Goal: Information Seeking & Learning: Learn about a topic

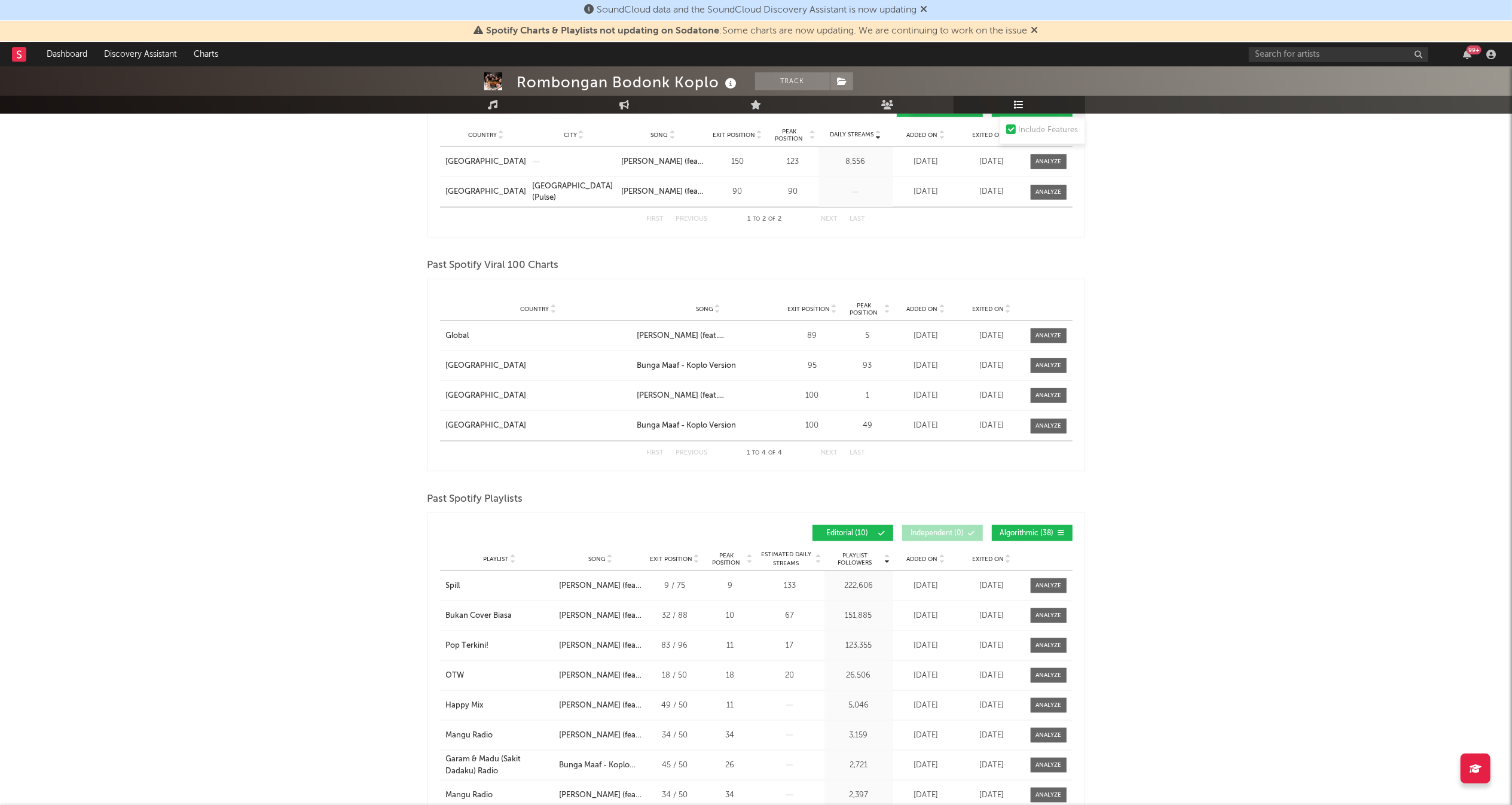
scroll to position [1258, 0]
click at [1046, 338] on div at bounding box center [1049, 337] width 26 height 9
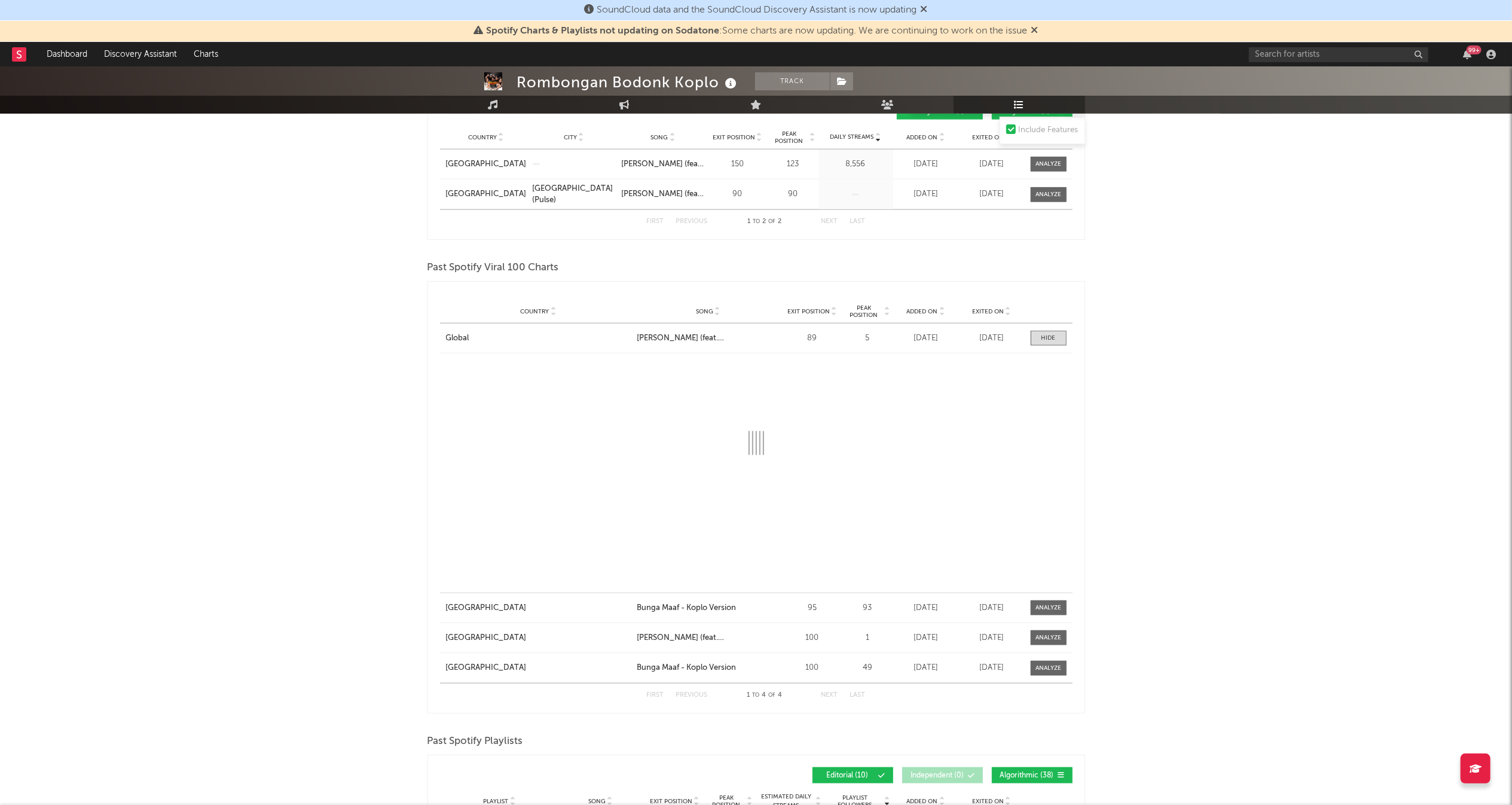
select select "1w"
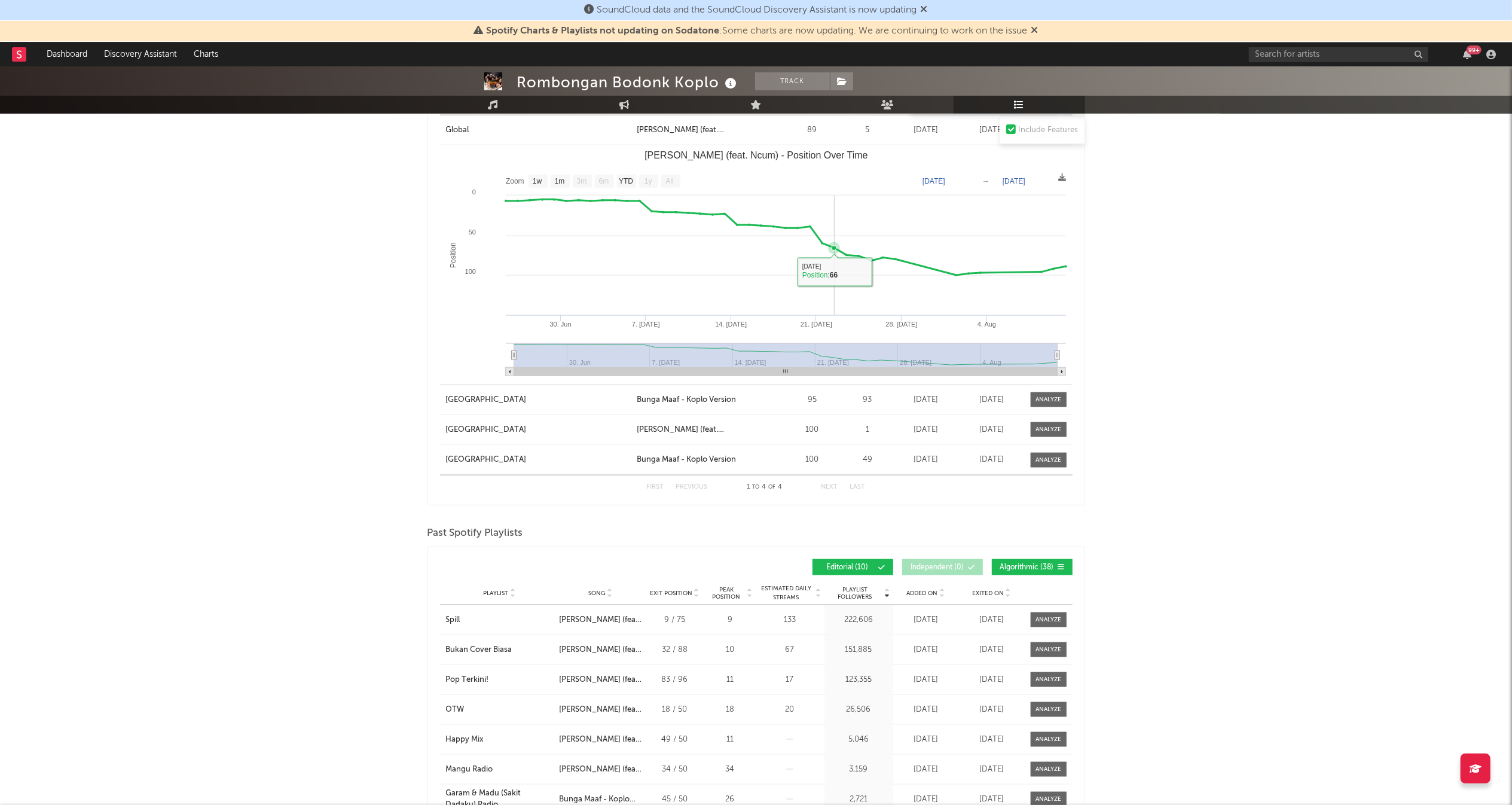
scroll to position [1464, 0]
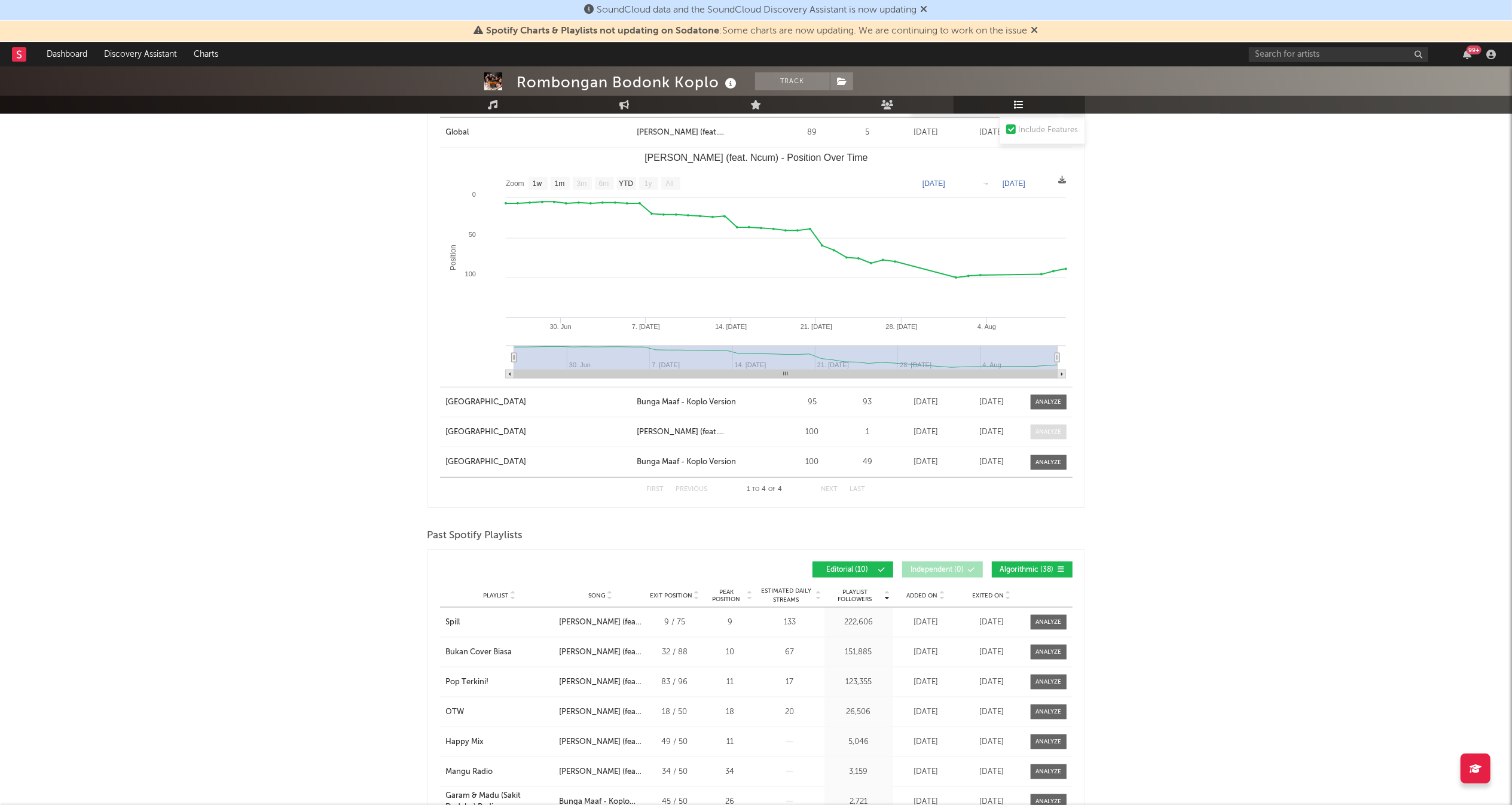
drag, startPoint x: 1036, startPoint y: 428, endPoint x: 1038, endPoint y: 436, distance: 8.2
click at [1038, 436] on div at bounding box center [1049, 432] width 26 height 9
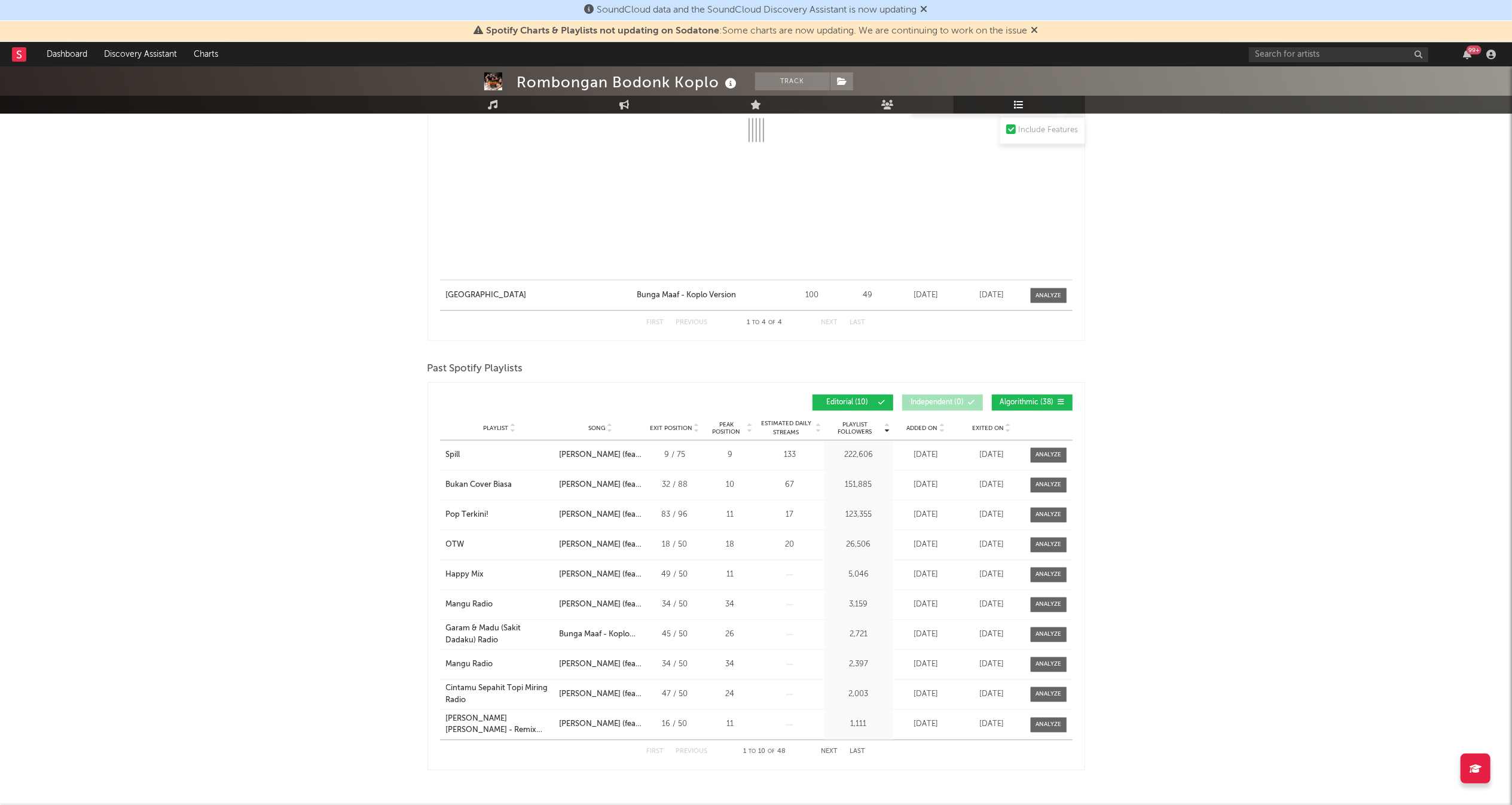
select select "1w"
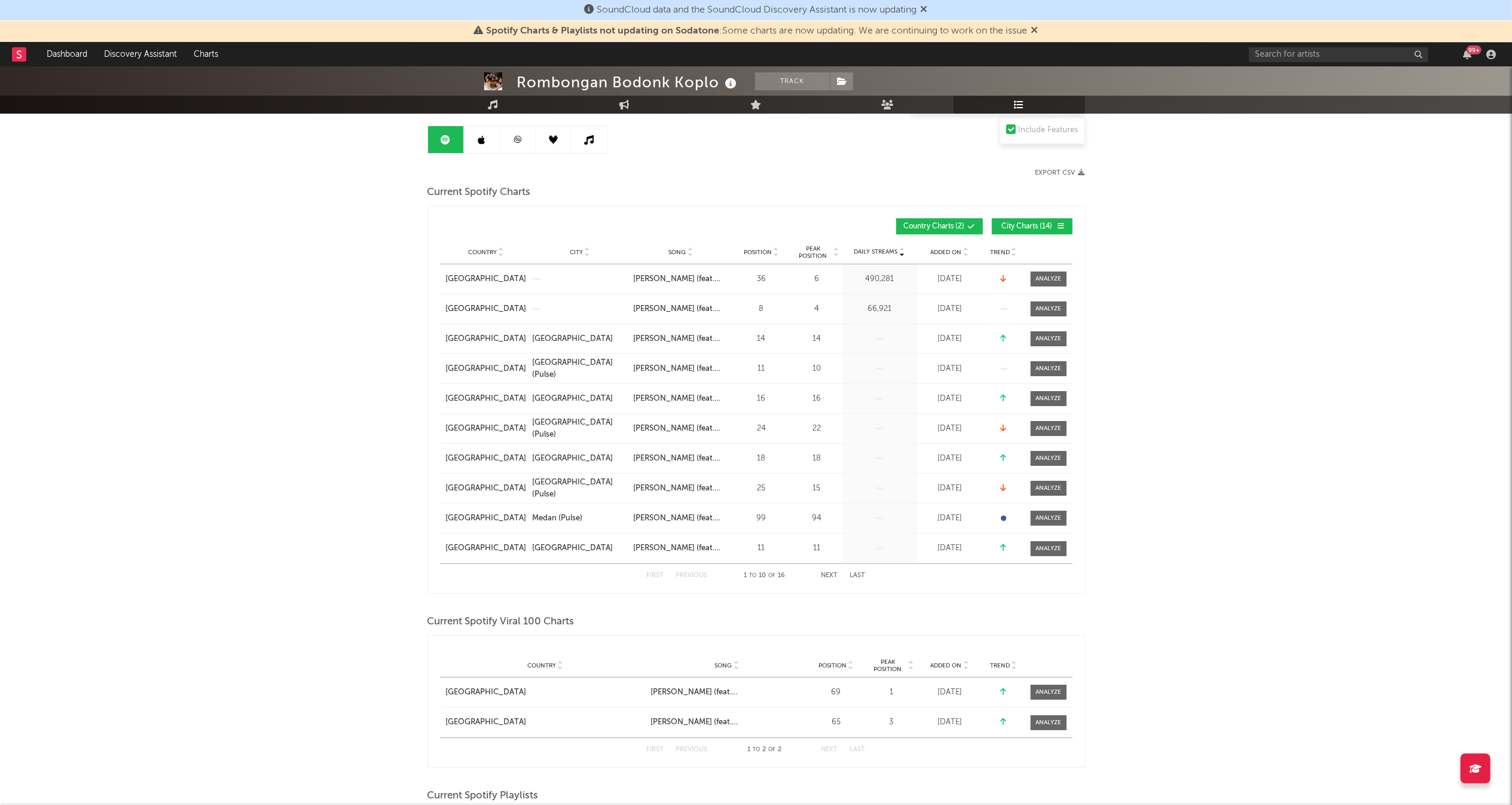
scroll to position [114, 0]
click at [1041, 275] on div at bounding box center [1049, 276] width 26 height 9
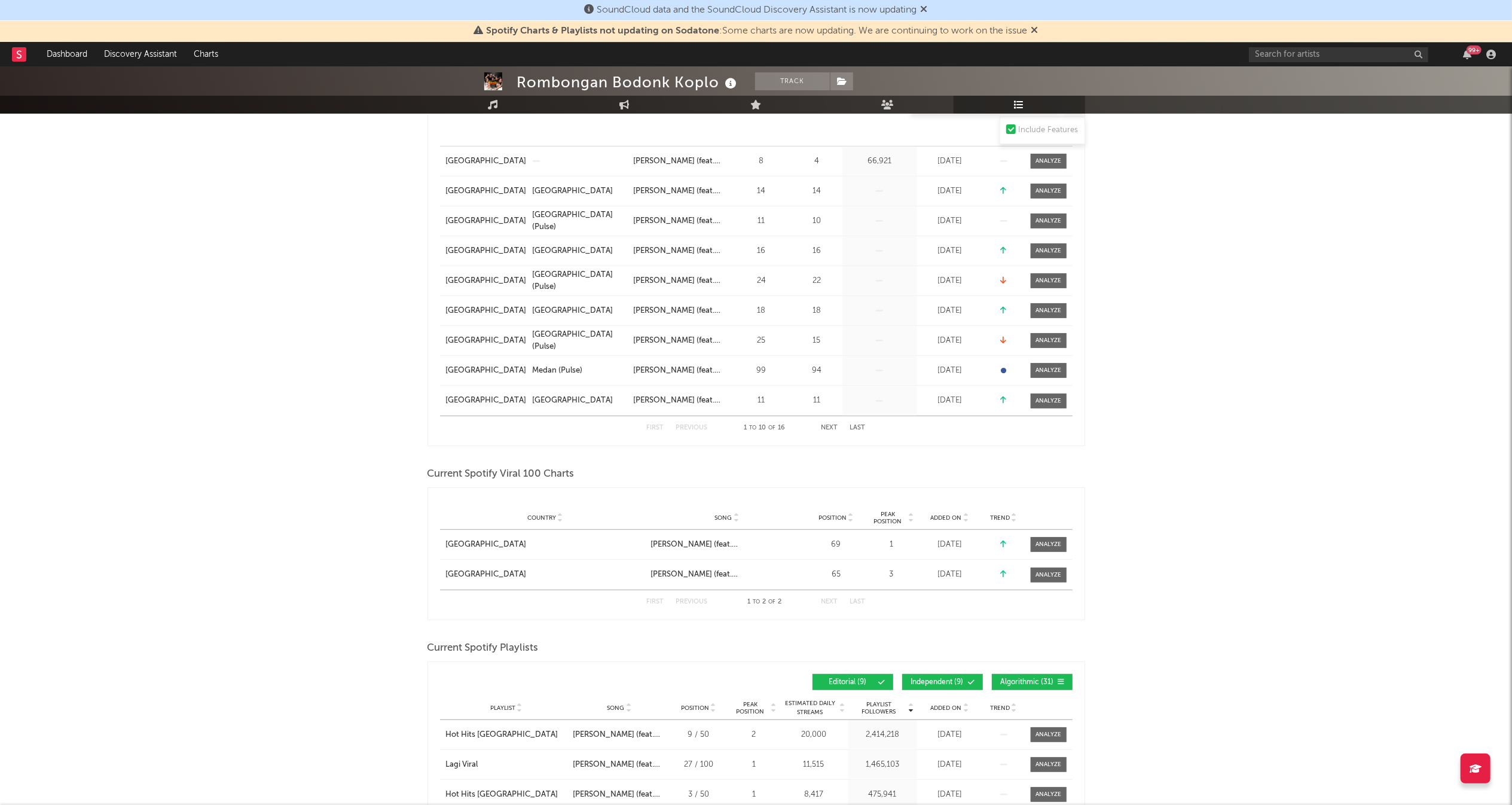
select select "1w"
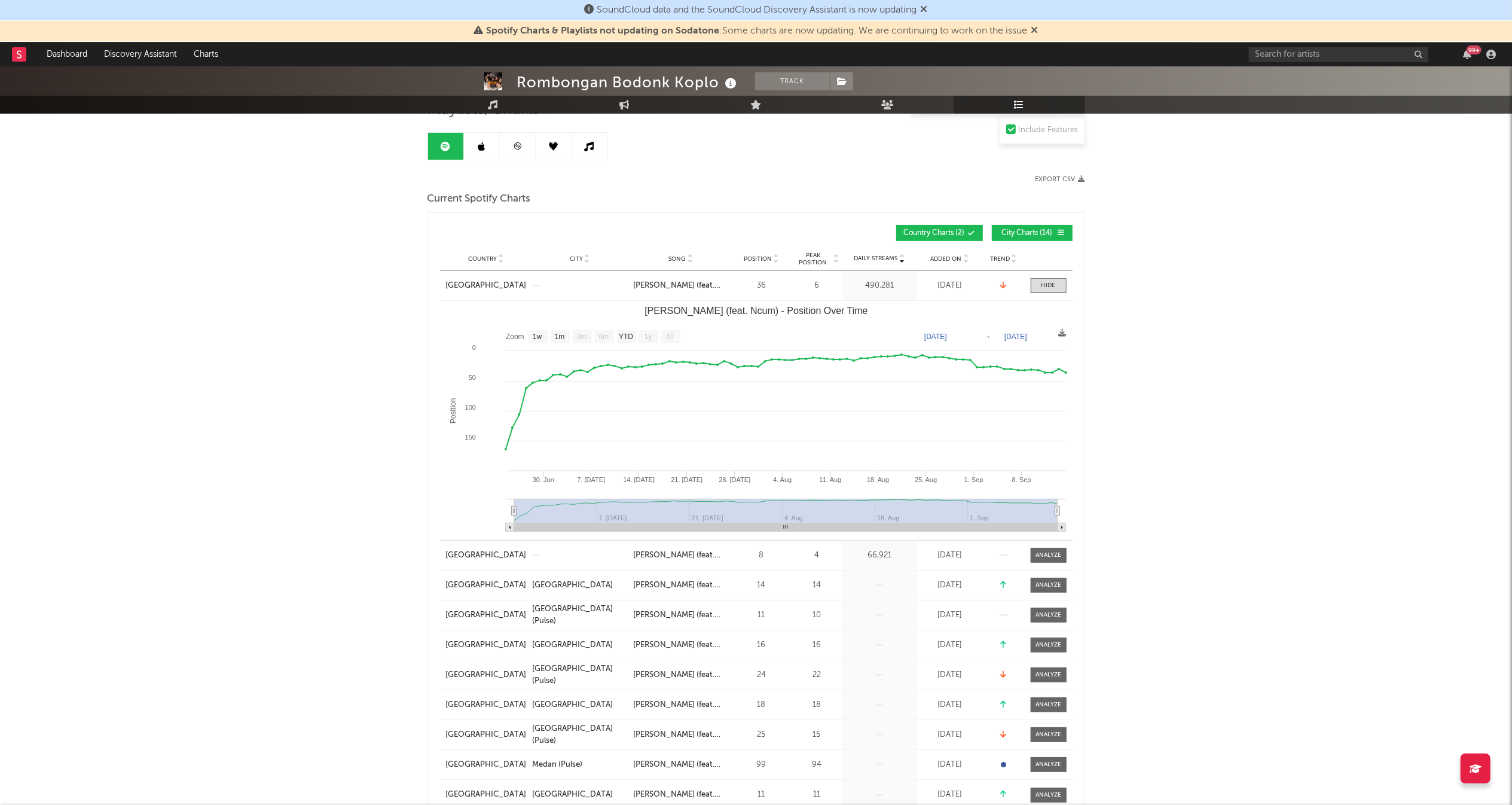
scroll to position [106, 0]
click at [1053, 580] on div at bounding box center [1049, 582] width 26 height 9
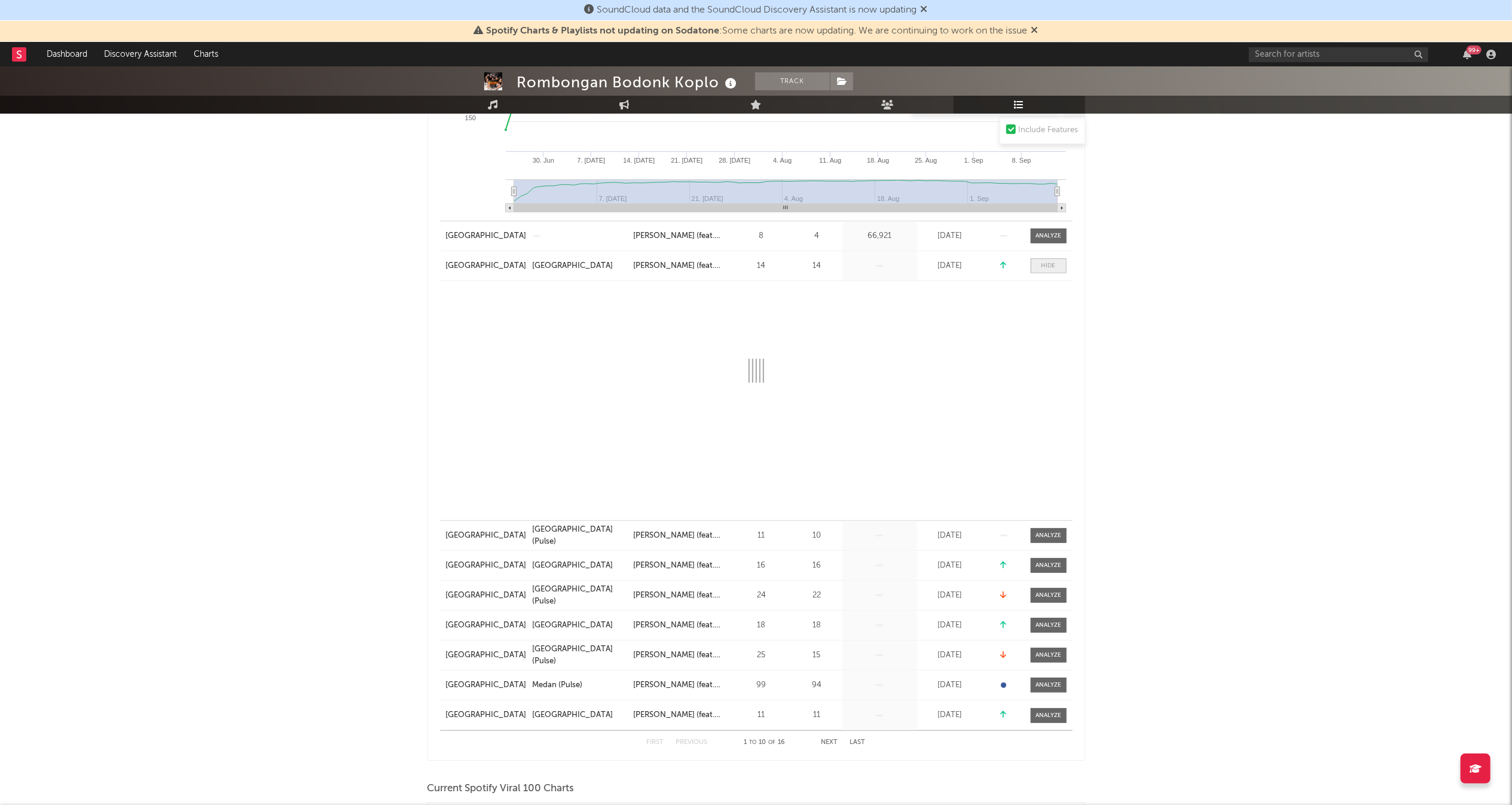
select select "1w"
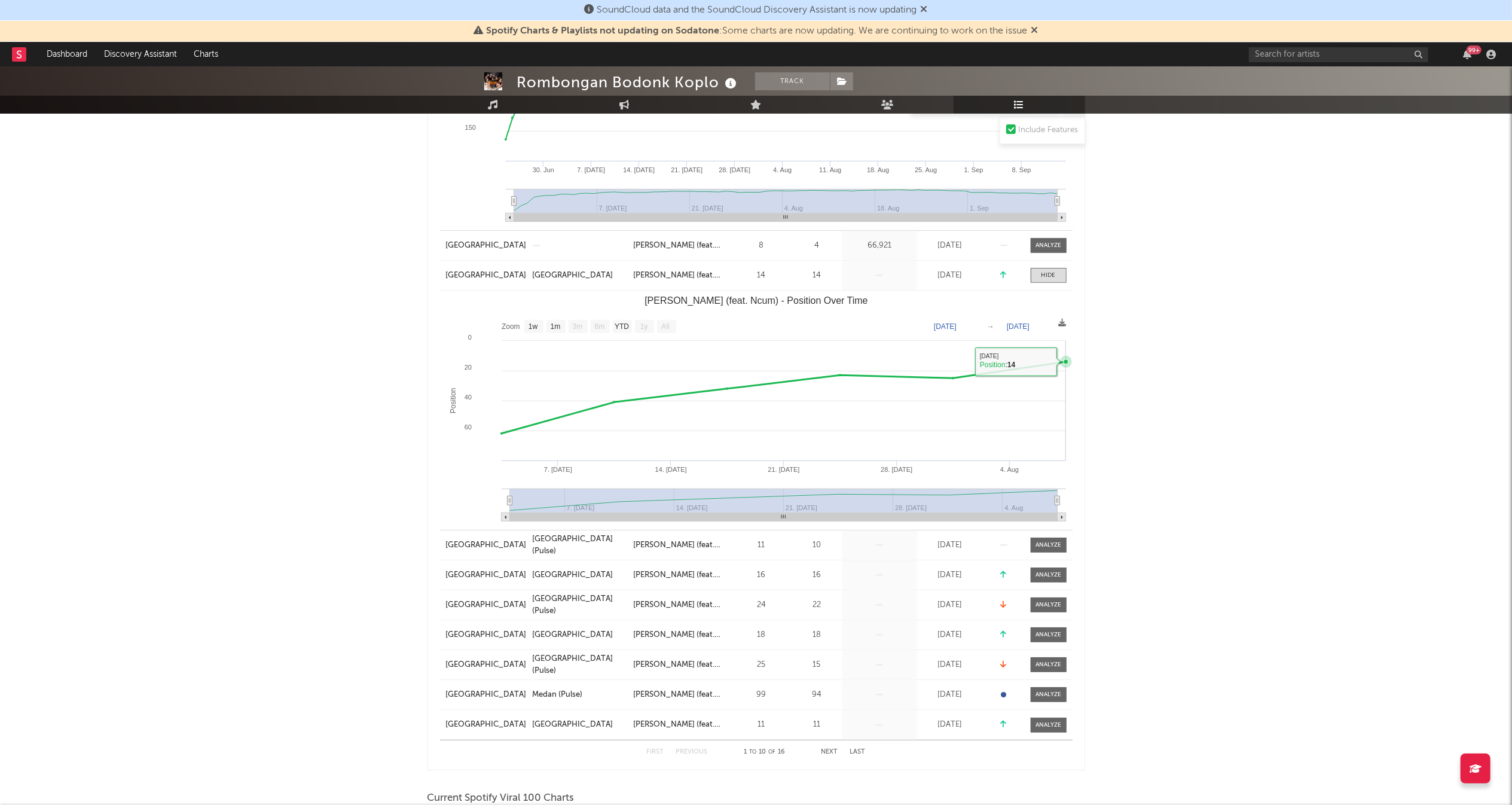
scroll to position [414, 0]
click at [1029, 323] on text "[DATE]" at bounding box center [1019, 324] width 23 height 9
click at [995, 327] on rect "Calon Mantu Idaman (feat. Ncum) - Position Over Time" at bounding box center [756, 409] width 632 height 239
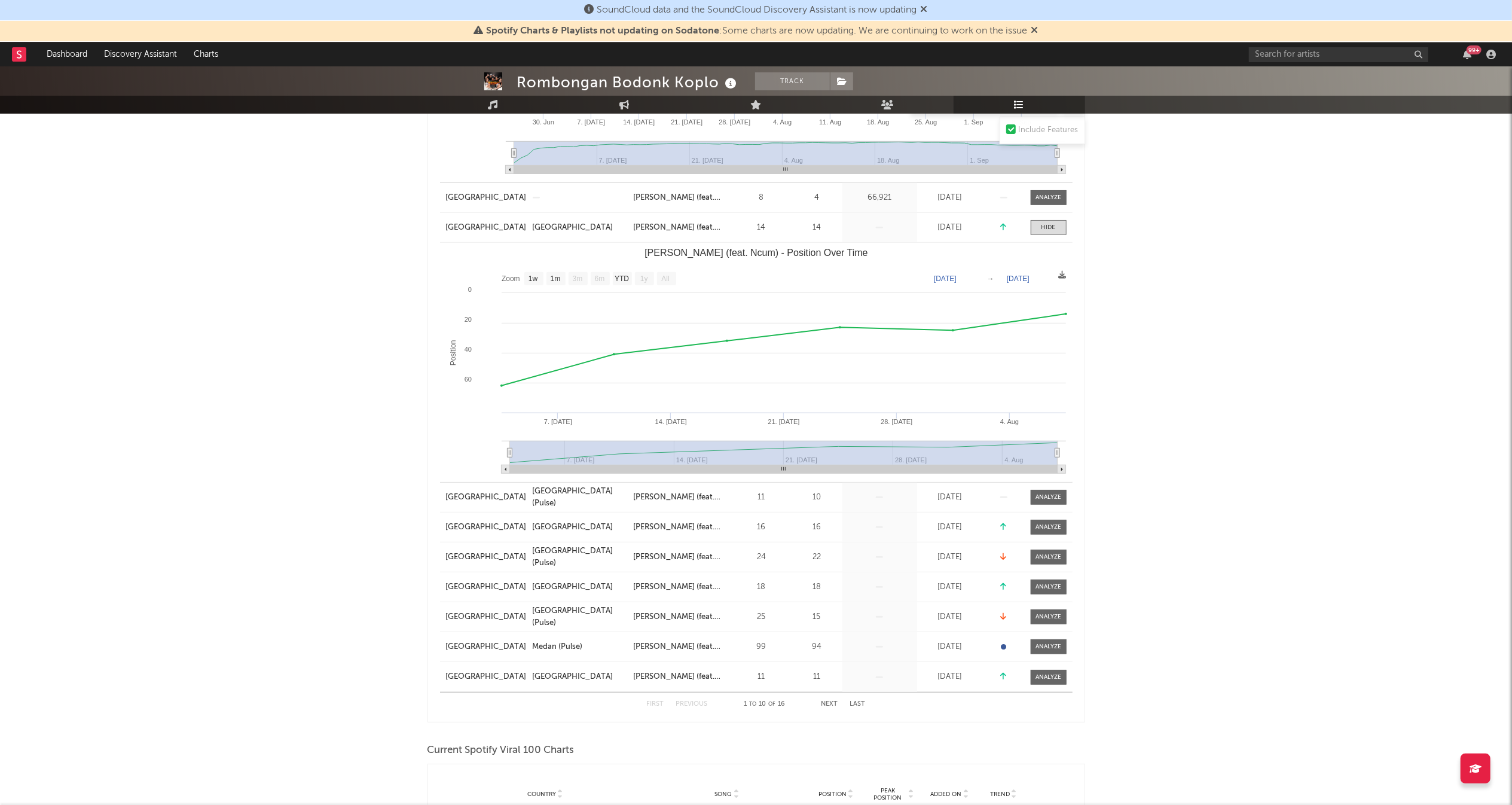
scroll to position [0, 0]
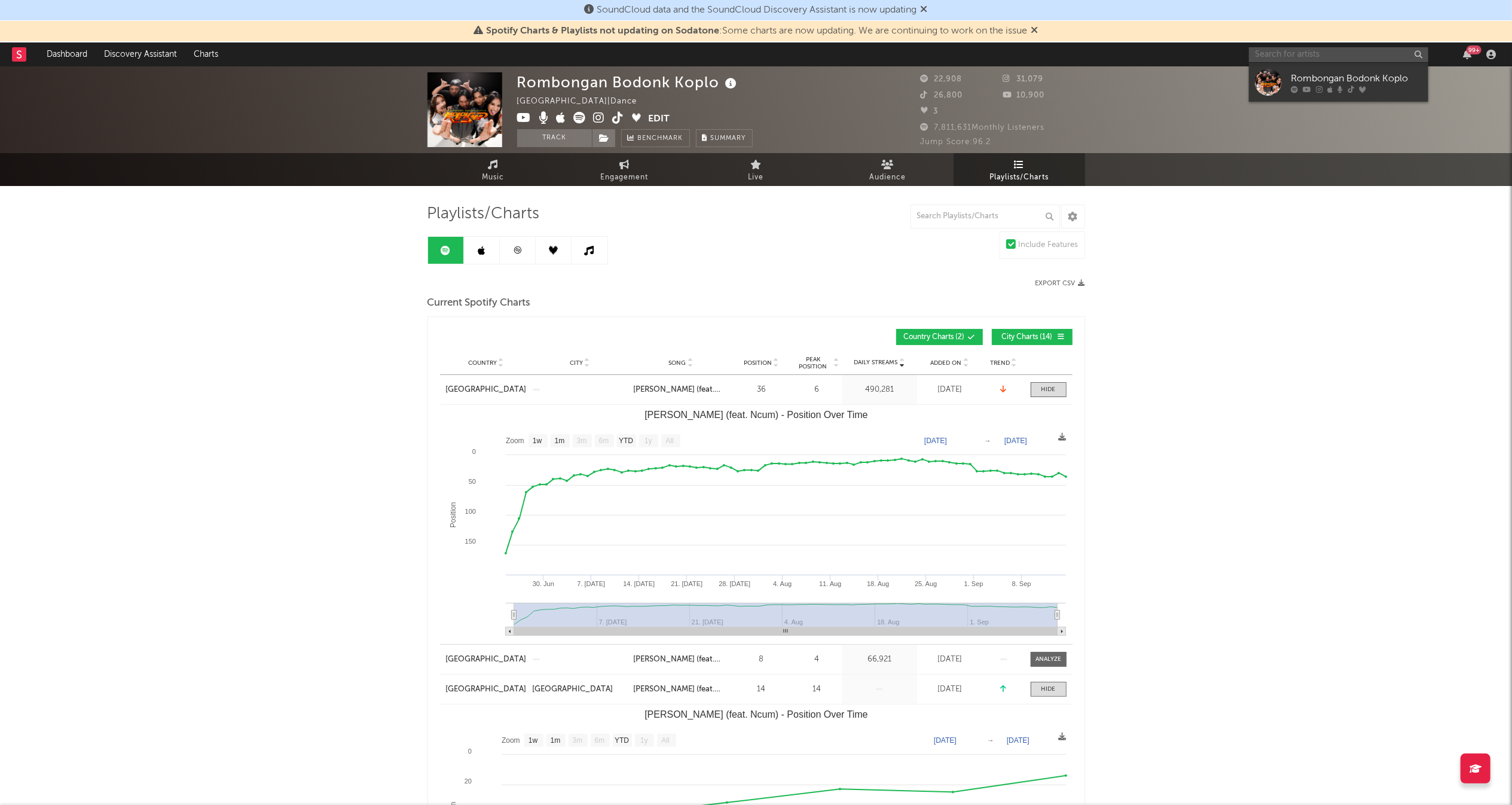
click at [1321, 55] on input "text" at bounding box center [1339, 55] width 179 height 15
click at [1310, 53] on input "tabola bale" at bounding box center [1339, 55] width 179 height 15
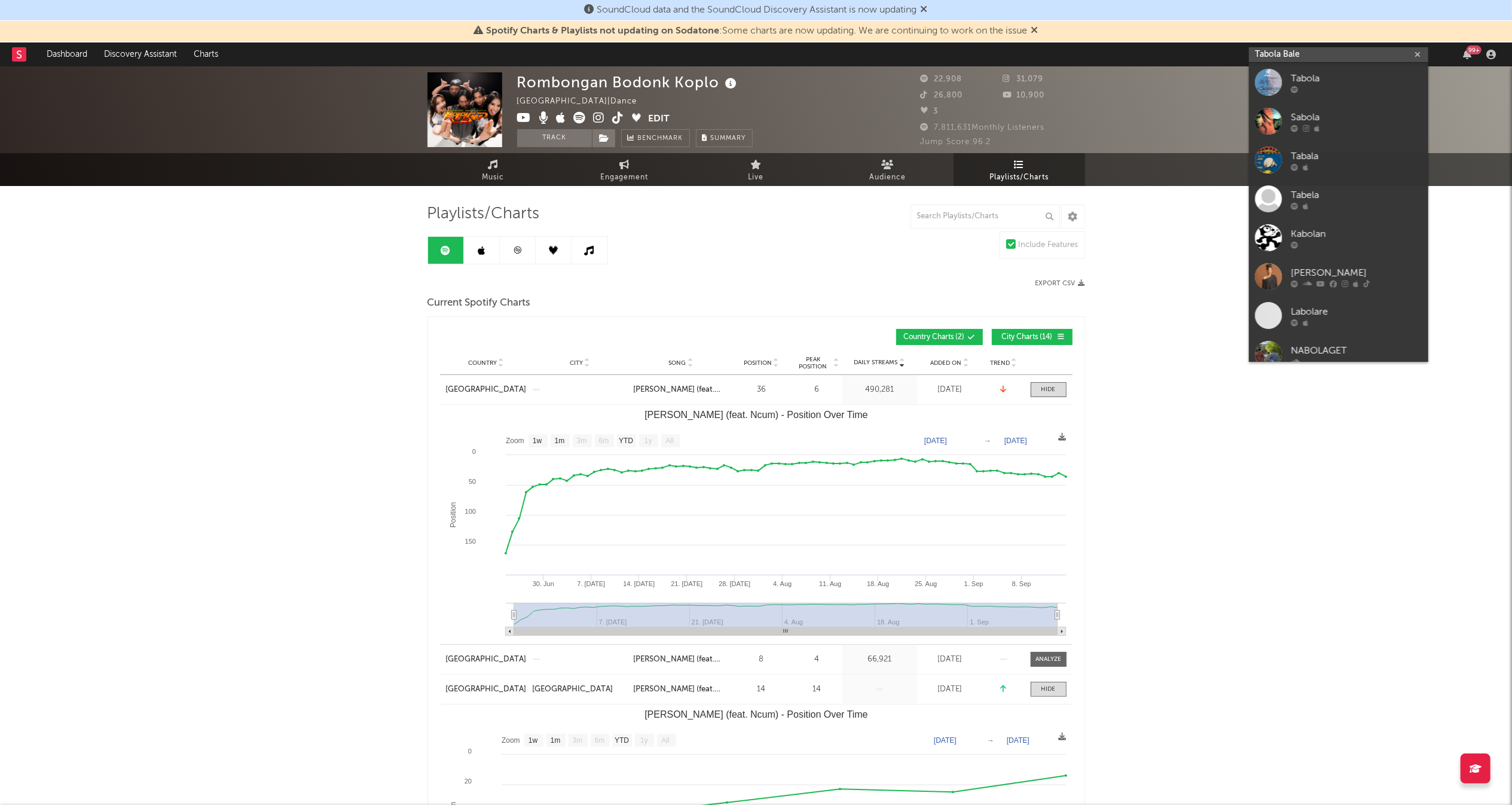
type input "Tabola Bale"
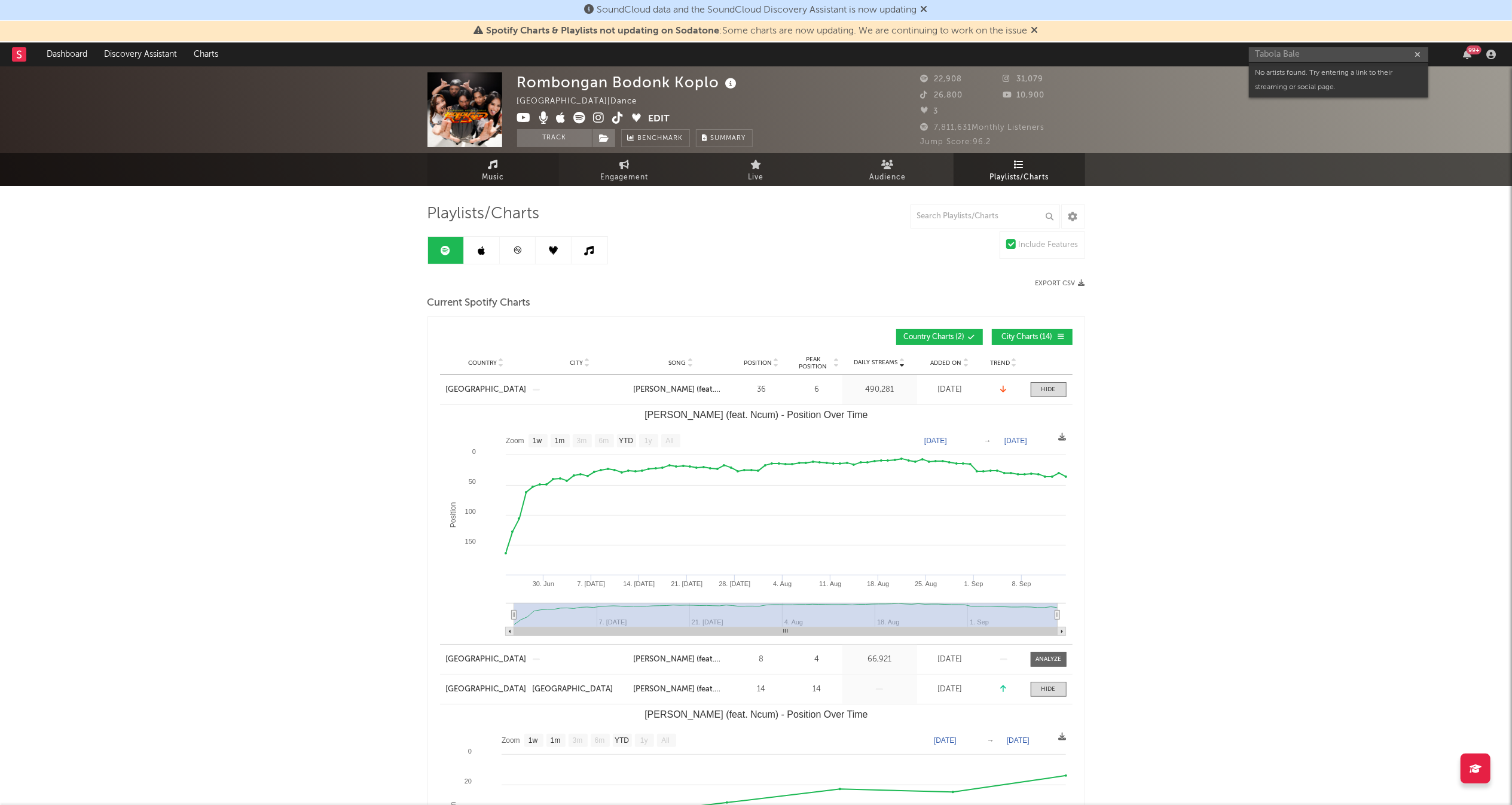
click at [495, 168] on icon at bounding box center [493, 165] width 11 height 10
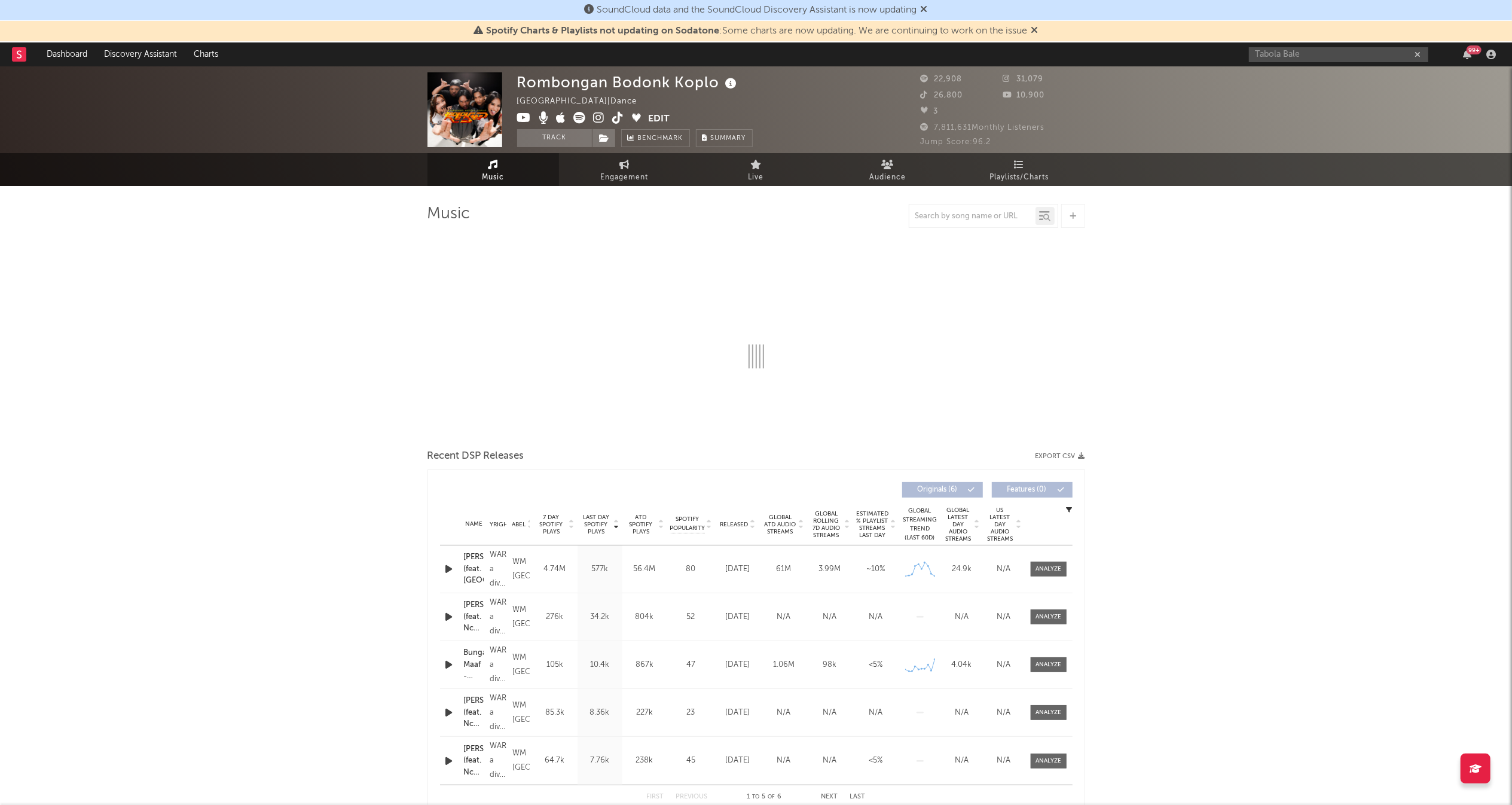
select select "1w"
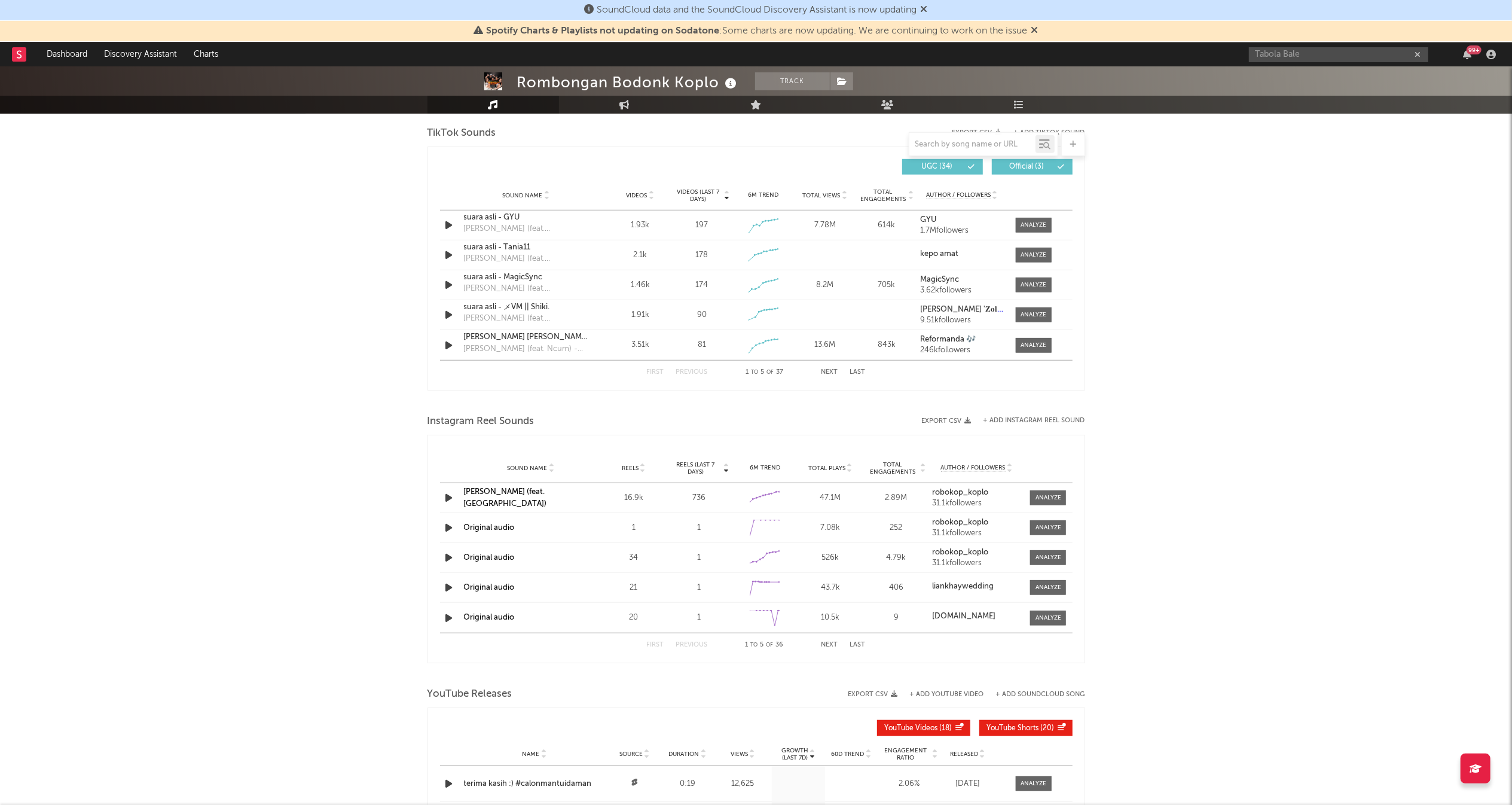
scroll to position [808, 0]
click at [1039, 221] on div at bounding box center [1033, 223] width 26 height 9
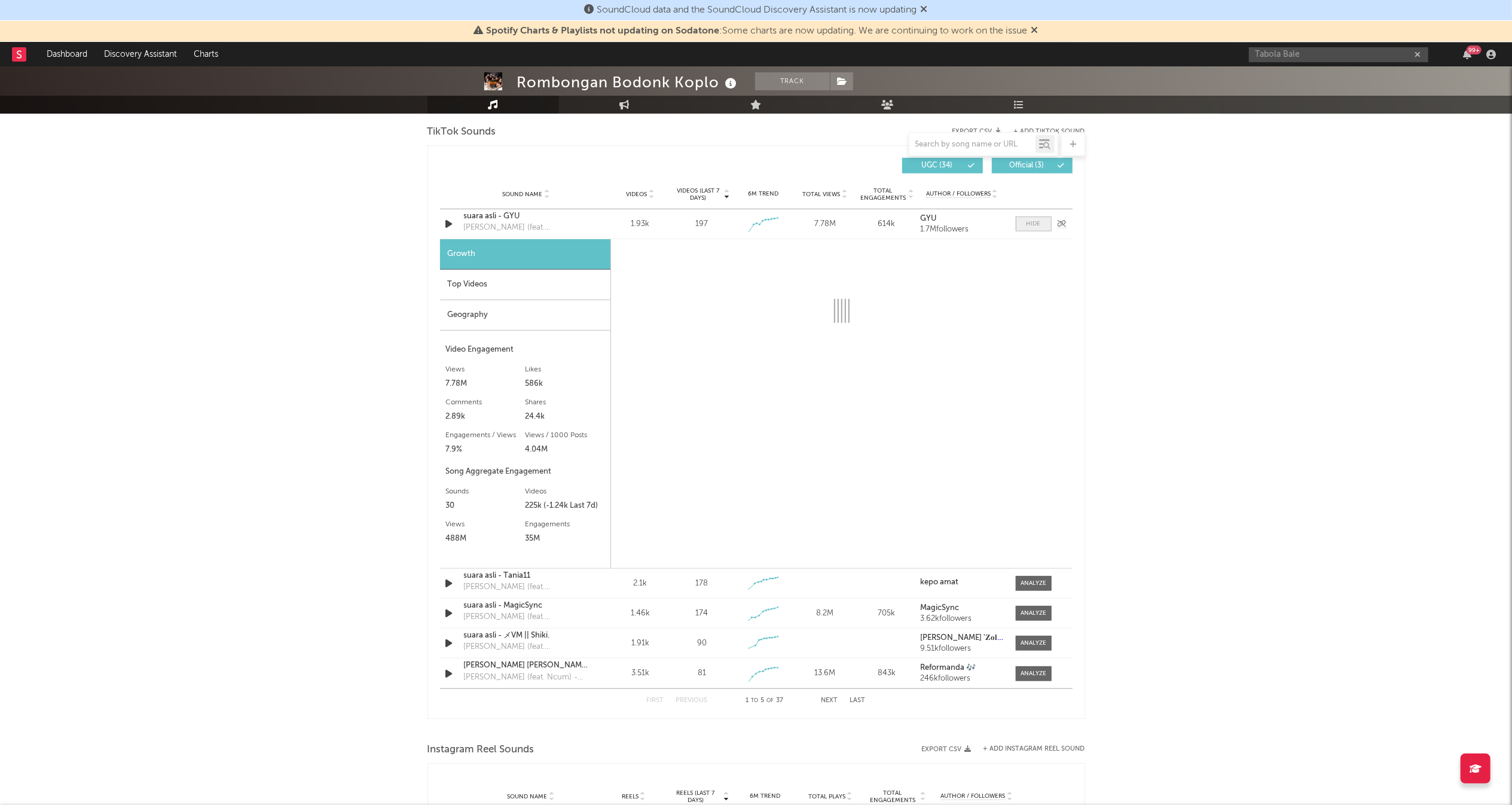
select select "1w"
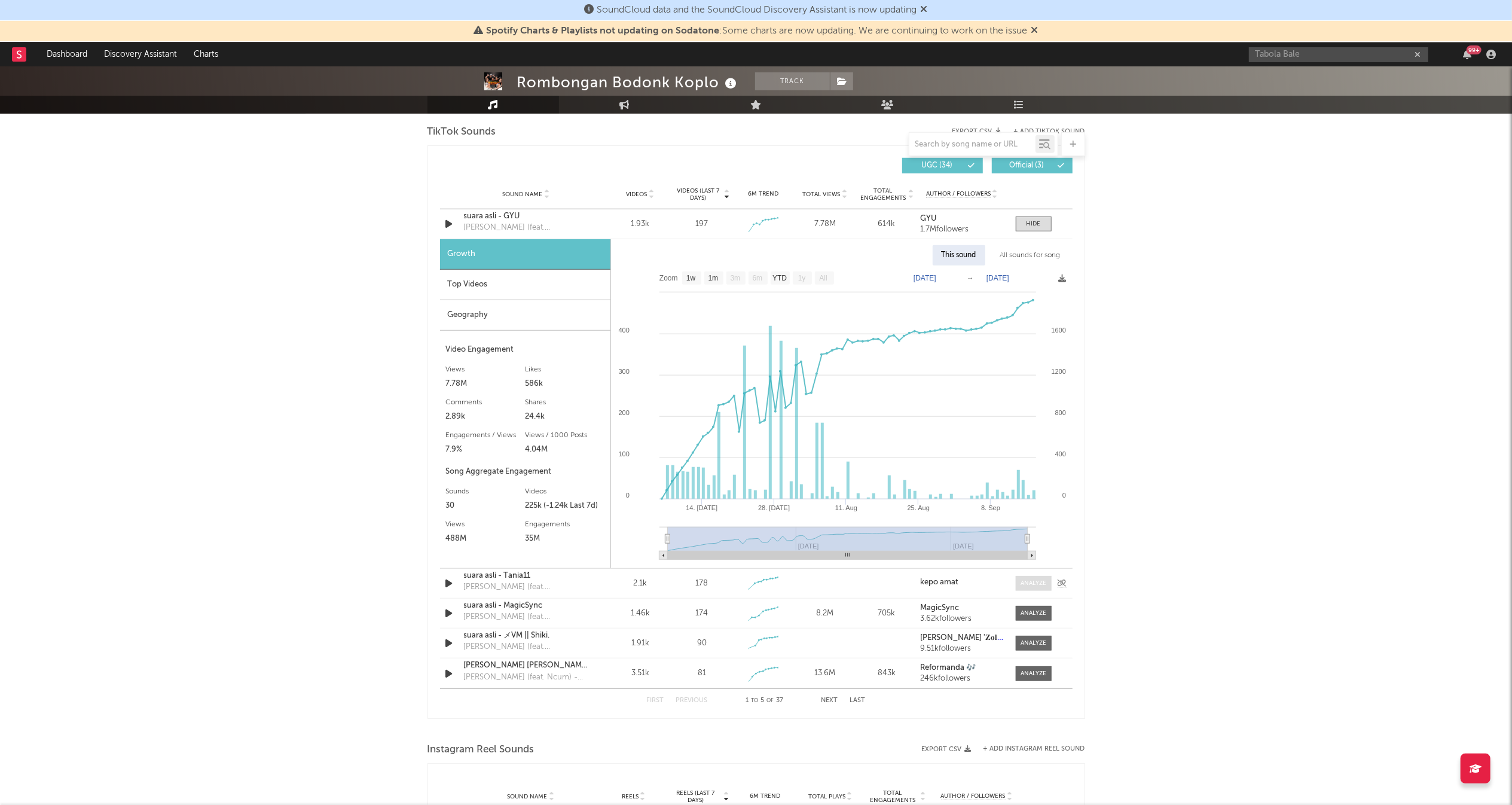
click at [1036, 580] on div at bounding box center [1033, 583] width 26 height 9
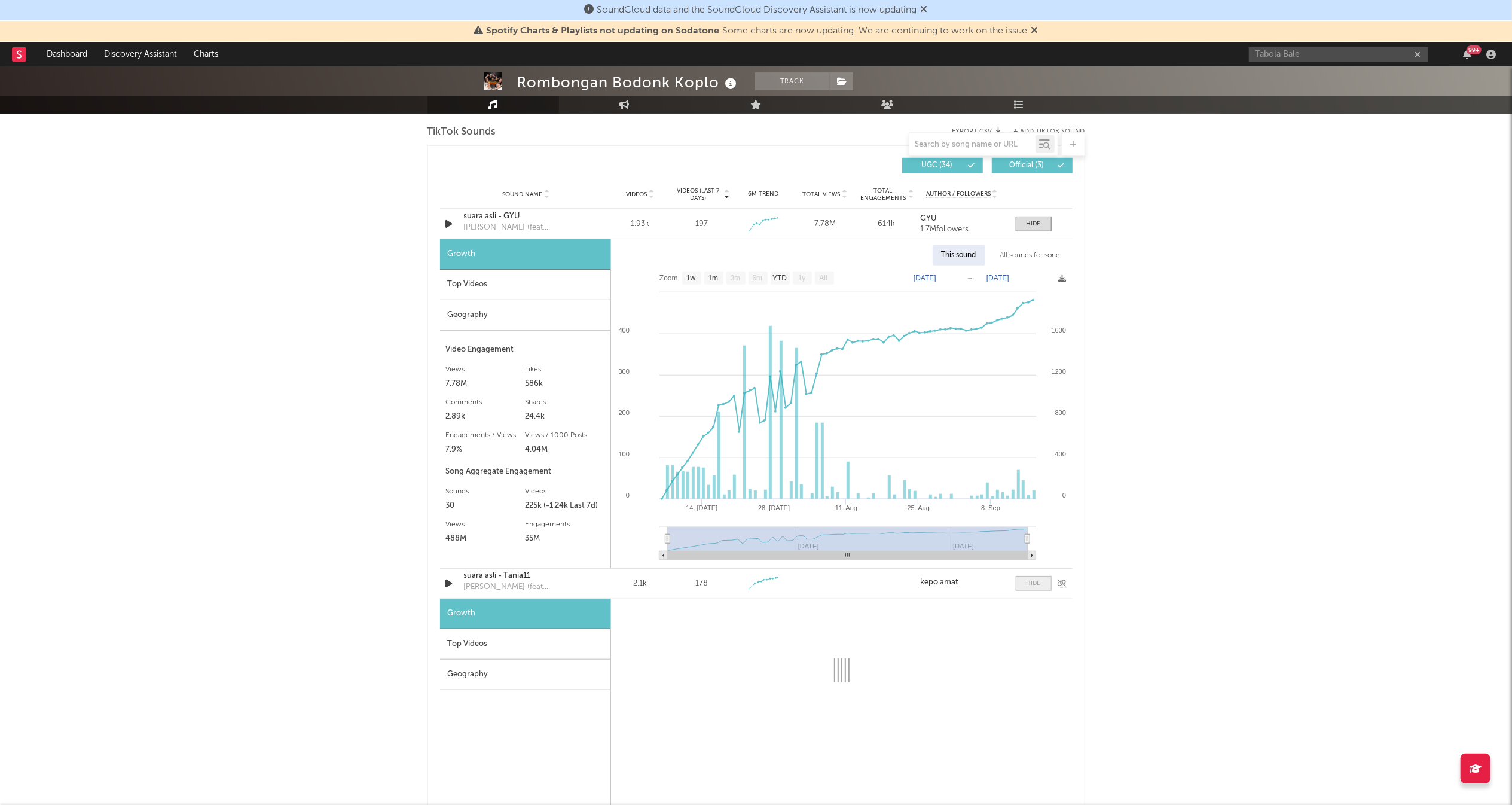
select select "1w"
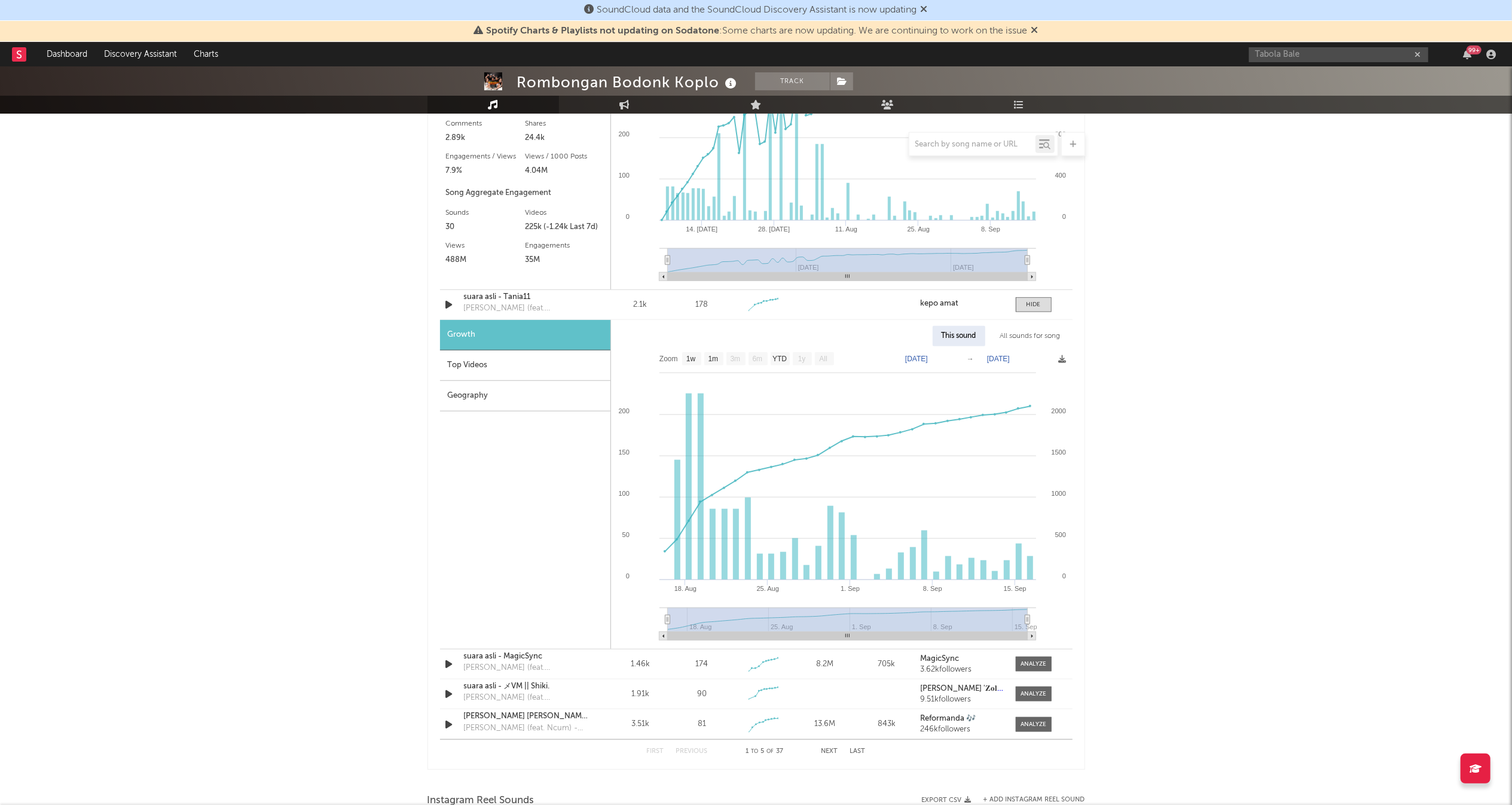
click at [835, 750] on button "Next" at bounding box center [829, 750] width 16 height 7
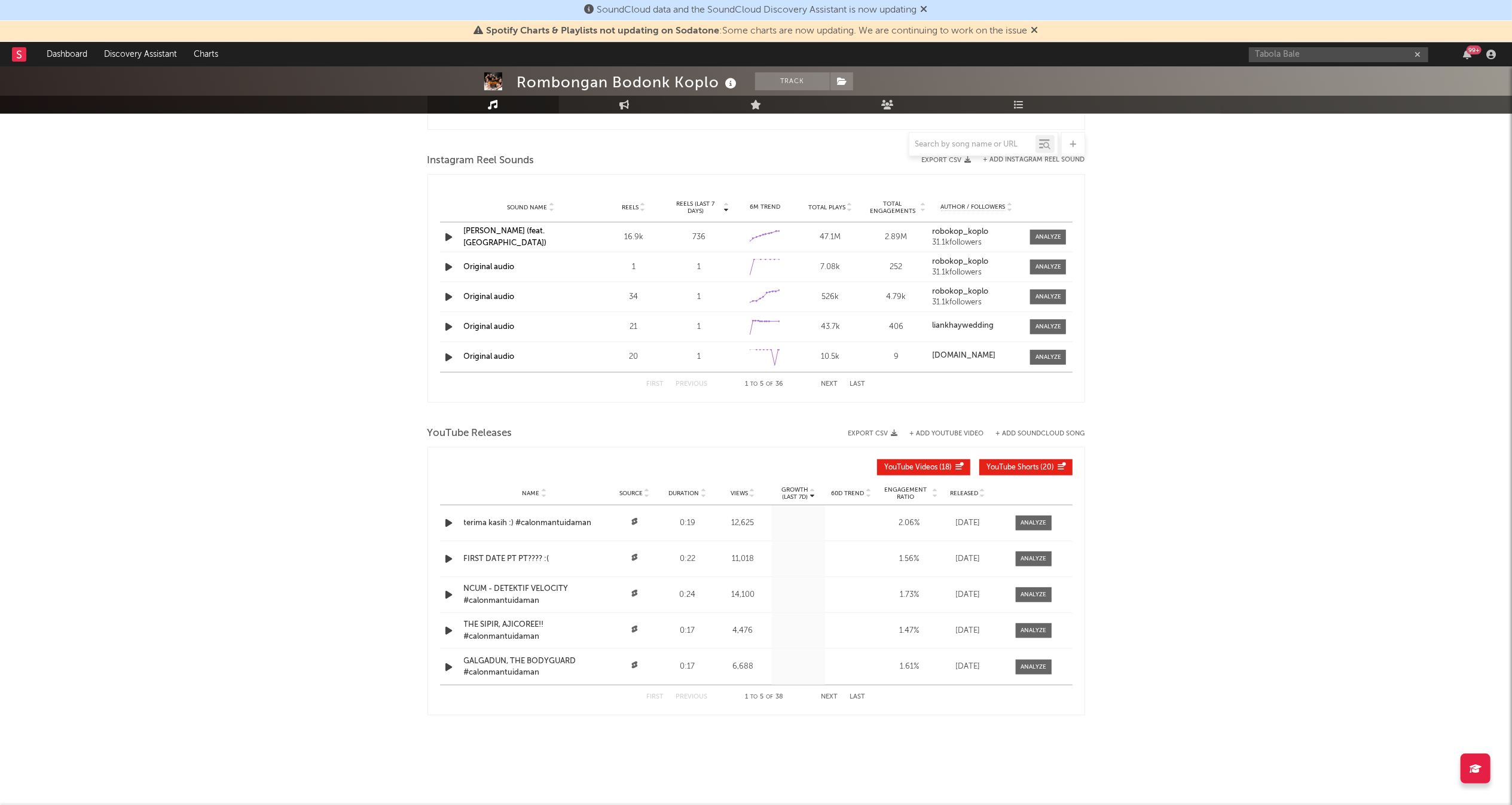
scroll to position [634, 0]
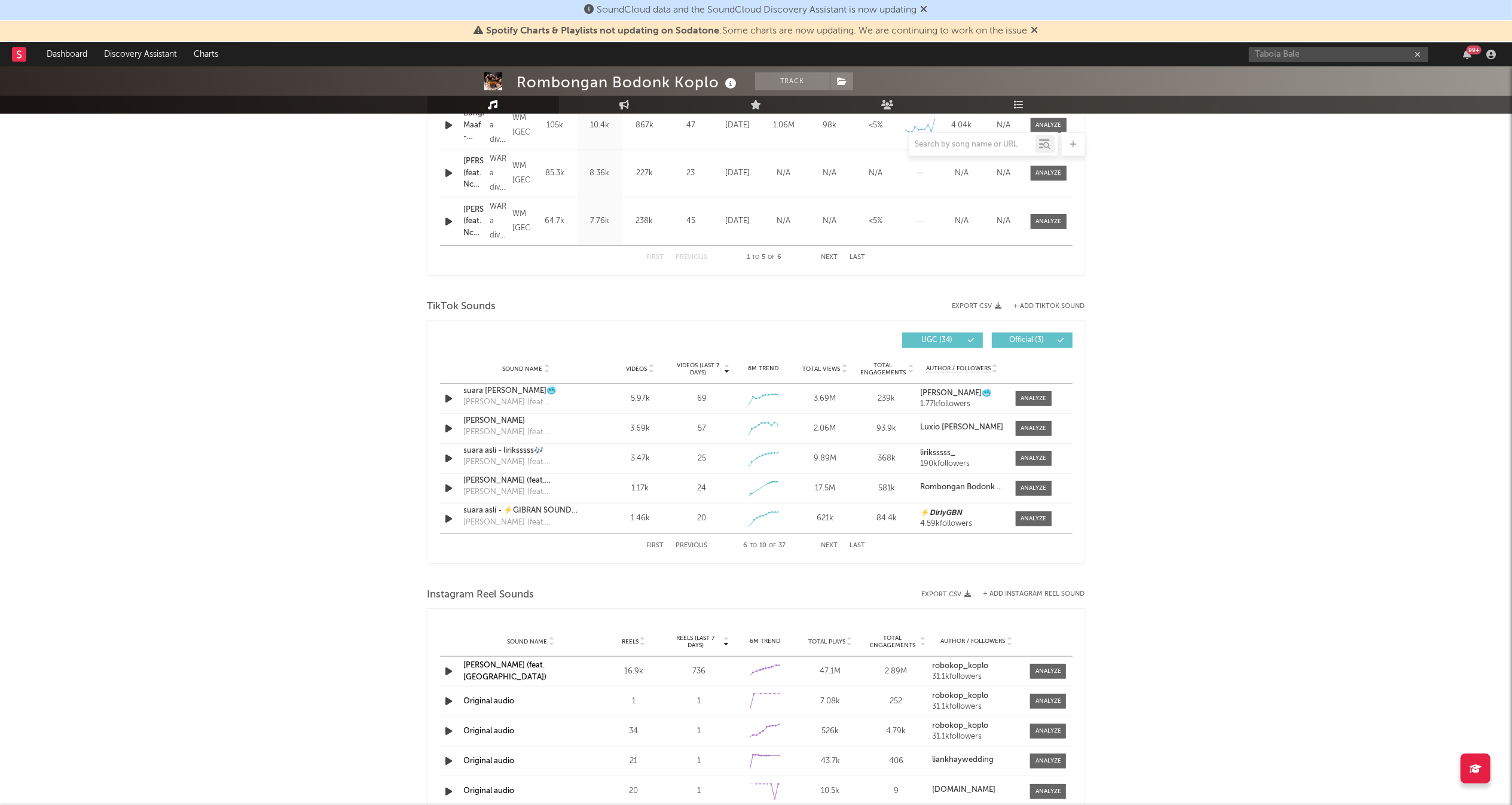
click at [1159, 437] on div "Rombongan Bodonk Koplo Track [GEOGRAPHIC_DATA] | Dance Edit Track Benchmark Sum…" at bounding box center [756, 335] width 1512 height 1806
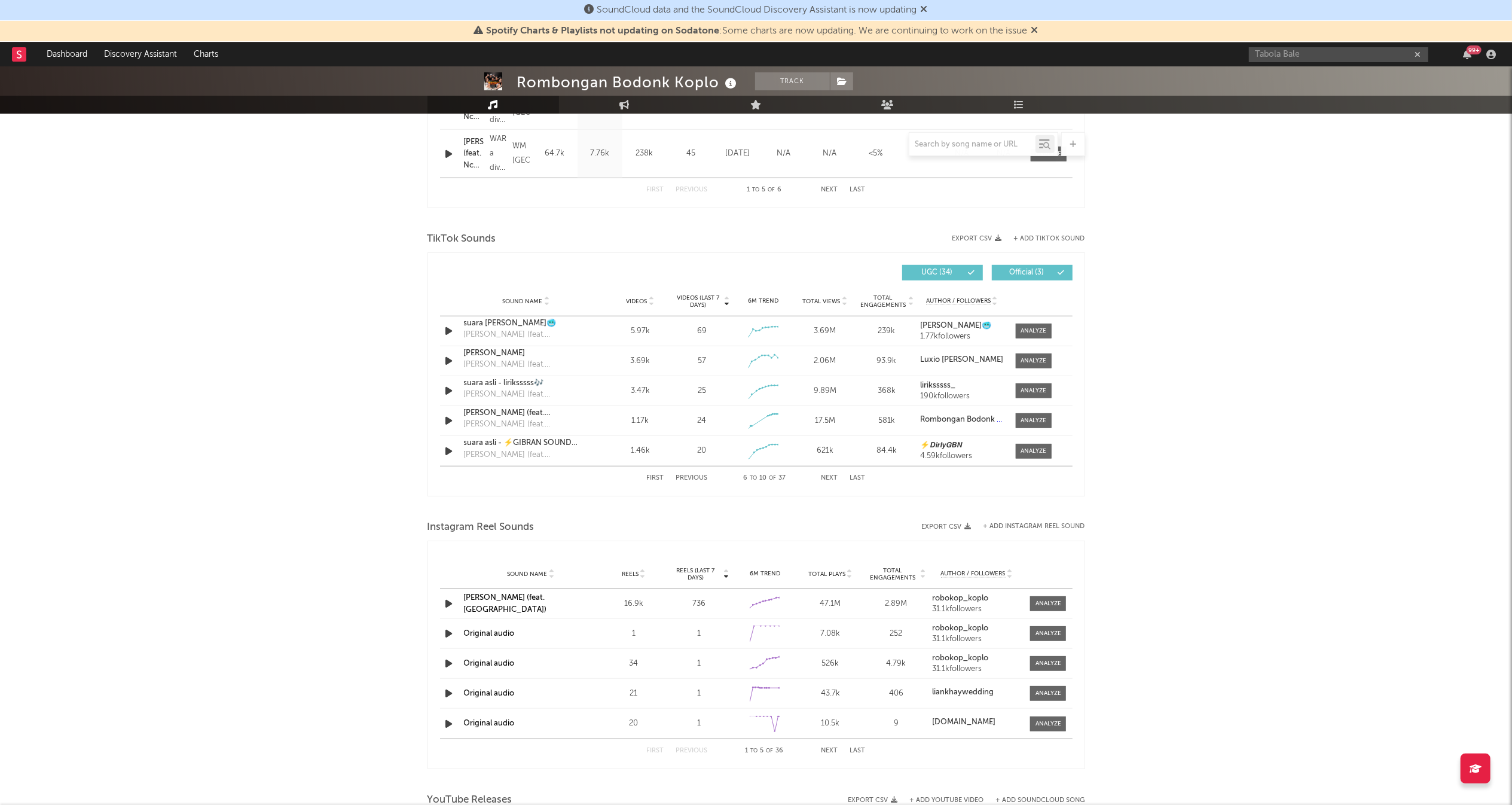
scroll to position [701, 0]
click at [829, 480] on button "Next" at bounding box center [829, 479] width 16 height 7
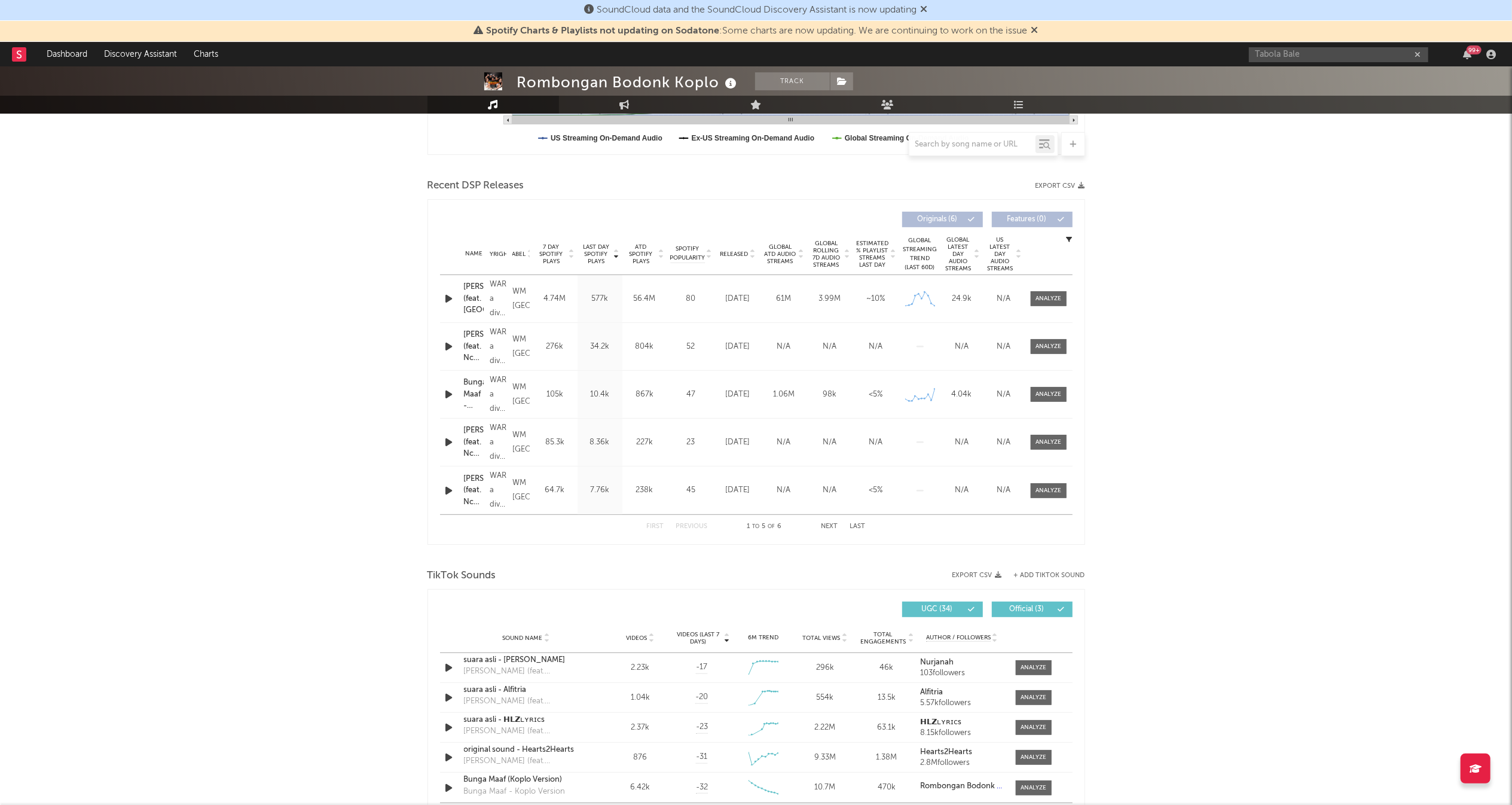
scroll to position [366, 0]
click at [1033, 293] on span at bounding box center [1049, 298] width 35 height 15
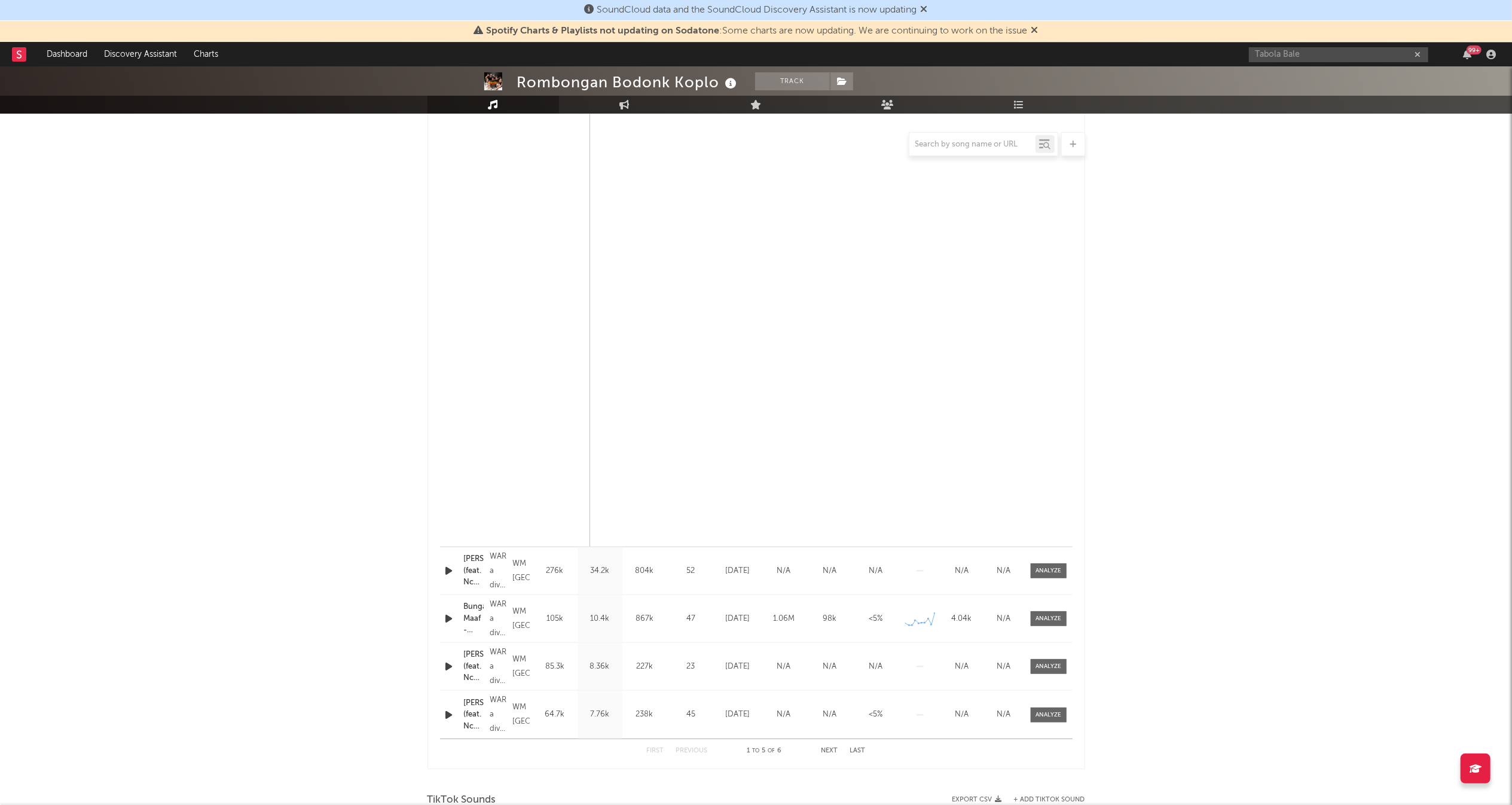
scroll to position [706, 0]
select select "1w"
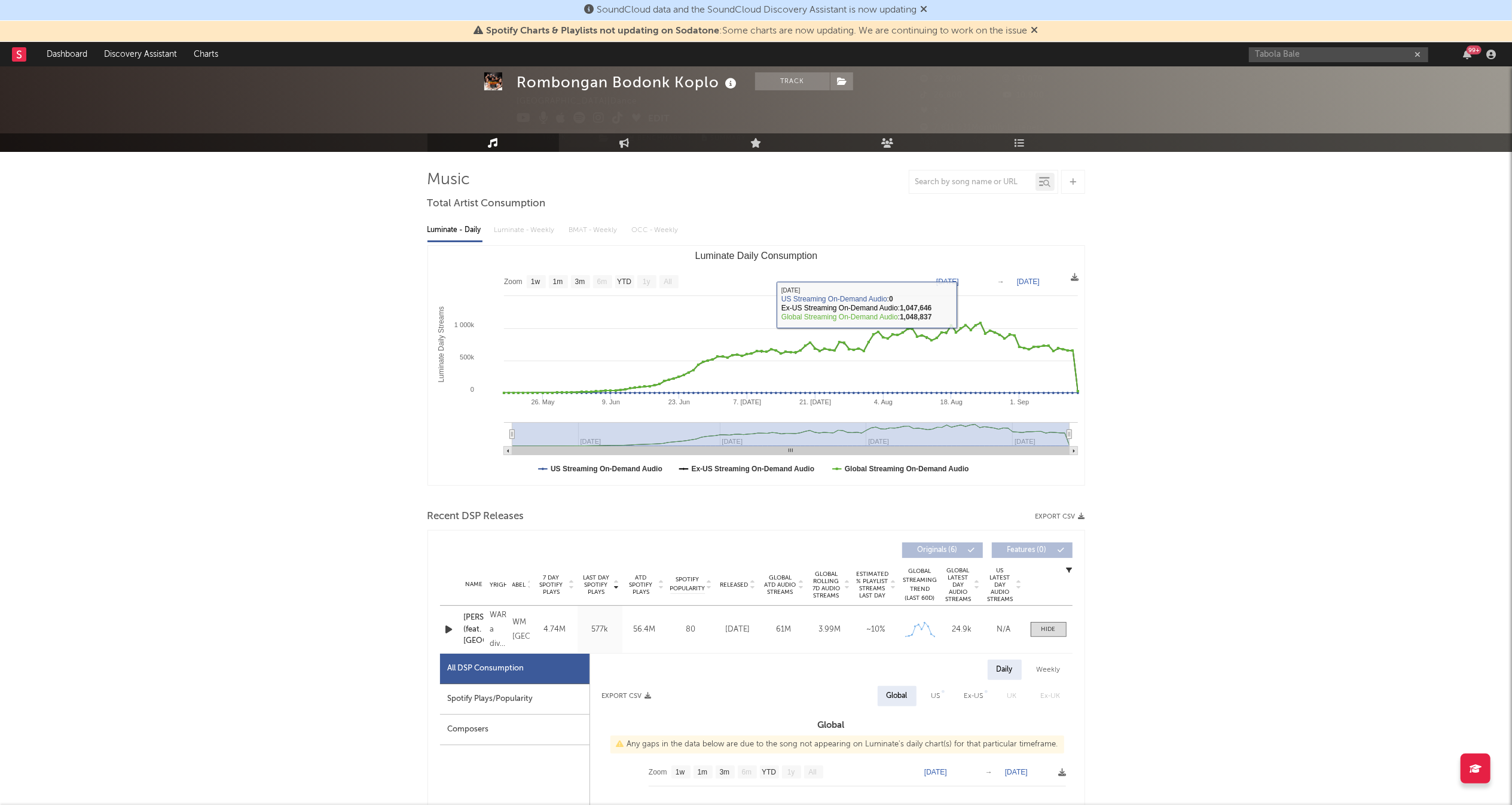
scroll to position [0, 0]
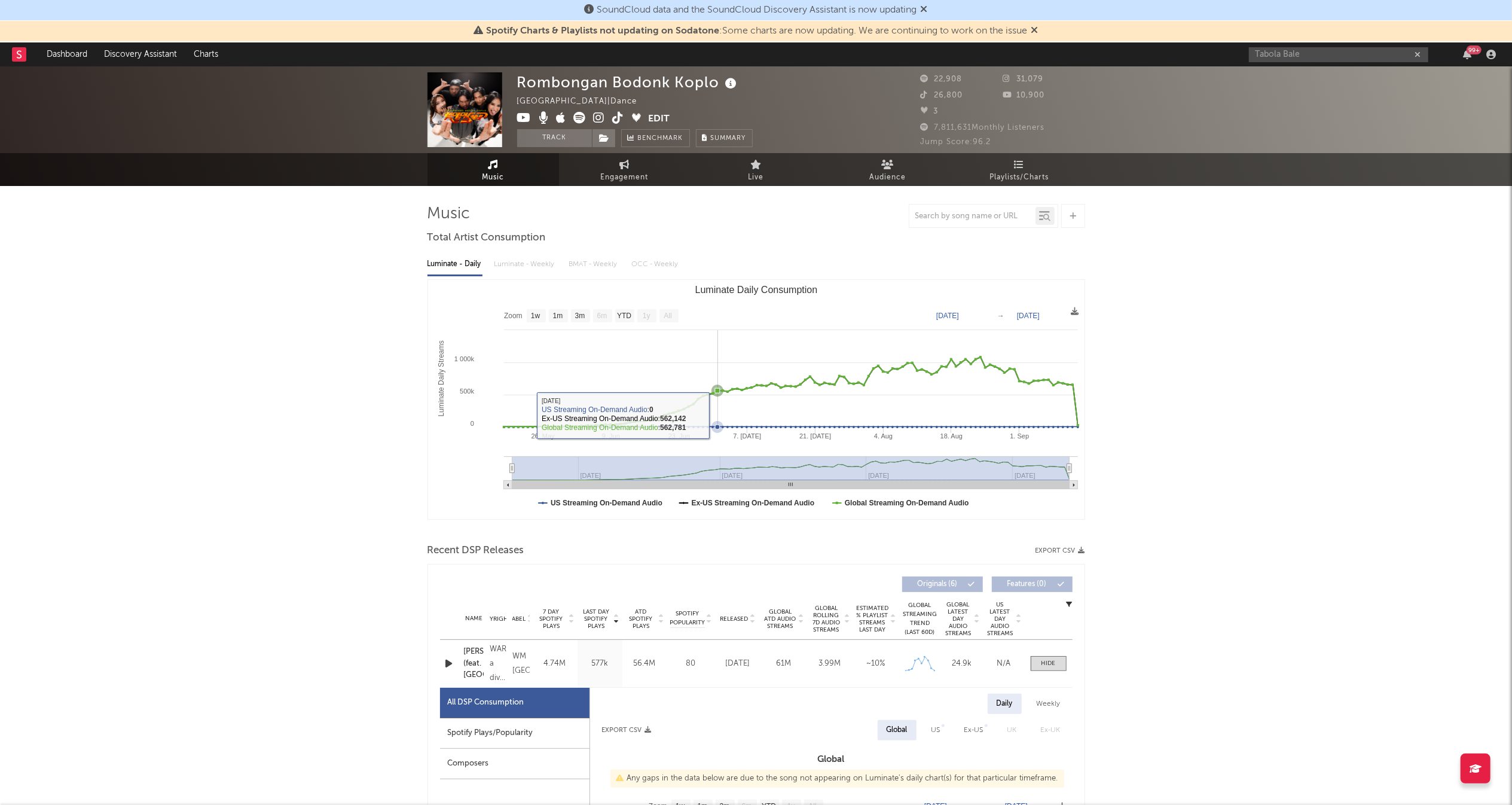
click at [718, 415] on rect "Luminate Daily Consumption" at bounding box center [756, 399] width 656 height 239
